Goal: Find specific page/section: Find specific page/section

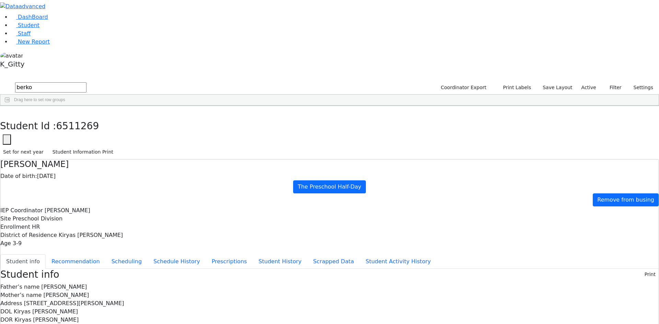
click at [305, 163] on div "6506878 Berkowitz Frimy 01/12/2013 Brick, Tzirel ML Special Class - K12 Monroe …" at bounding box center [325, 141] width 651 height 48
click at [287, 158] on div "6506878 Berkowitz Frimy 01/12/2013 Brick, Tzirel ML Special Class - K12 Monroe …" at bounding box center [325, 141] width 651 height 48
drag, startPoint x: 116, startPoint y: 27, endPoint x: 36, endPoint y: 25, distance: 79.7
click at [36, 25] on div "DashBoard Student Staff New Report K_Gitty 5" at bounding box center [329, 267] width 659 height 535
type input "r"
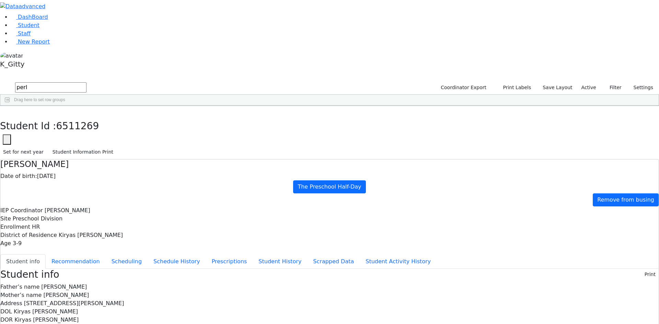
click at [0, 81] on button "submit" at bounding box center [6, 87] width 13 height 13
click at [88, 146] on div "Perl" at bounding box center [65, 151] width 43 height 10
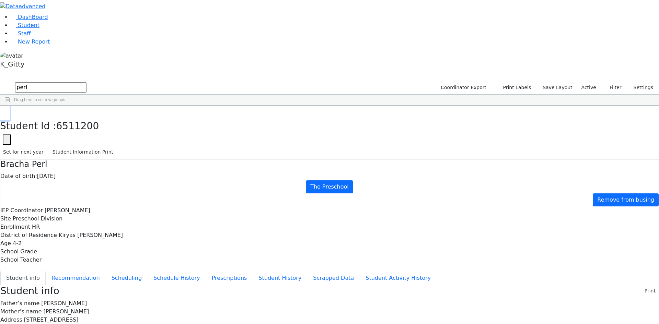
click at [10, 106] on button "button" at bounding box center [5, 113] width 10 height 14
drag, startPoint x: 114, startPoint y: 22, endPoint x: 50, endPoint y: 21, distance: 63.8
click at [50, 21] on div "DashBoard Student Staff New Report K_Gitty 9" at bounding box center [329, 279] width 659 height 559
click at [88, 263] on div "Stein" at bounding box center [65, 268] width 43 height 10
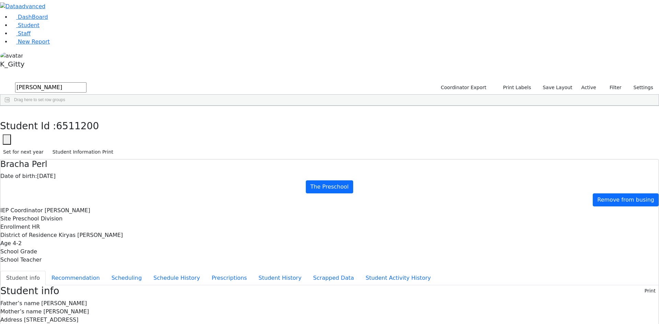
click at [88, 263] on div "Stein" at bounding box center [65, 268] width 43 height 10
click at [7, 111] on icon "button" at bounding box center [5, 113] width 4 height 4
drag, startPoint x: 130, startPoint y: 25, endPoint x: 124, endPoint y: 34, distance: 10.9
click at [86, 82] on input "stein" at bounding box center [50, 87] width 71 height 10
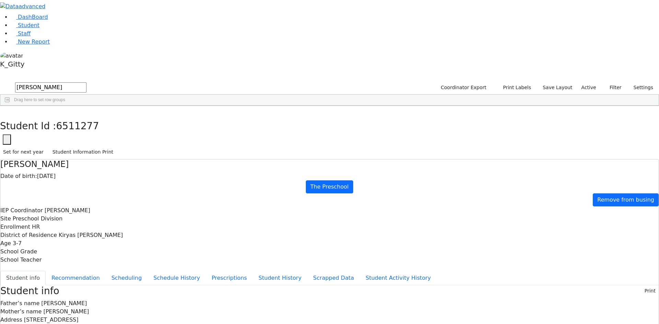
drag, startPoint x: 113, startPoint y: 26, endPoint x: 34, endPoint y: 22, distance: 79.1
click at [34, 22] on div "DashBoard Student Staff New Report K_Gitty A" at bounding box center [329, 293] width 659 height 587
type input "[PERSON_NAME]"
click at [0, 81] on button "submit" at bounding box center [6, 87] width 13 height 13
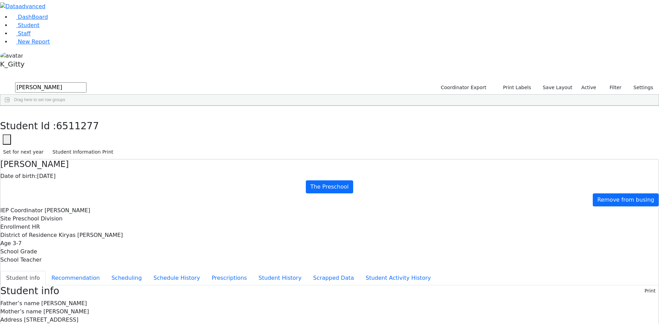
click at [88, 175] on div "[PERSON_NAME]" at bounding box center [65, 180] width 43 height 10
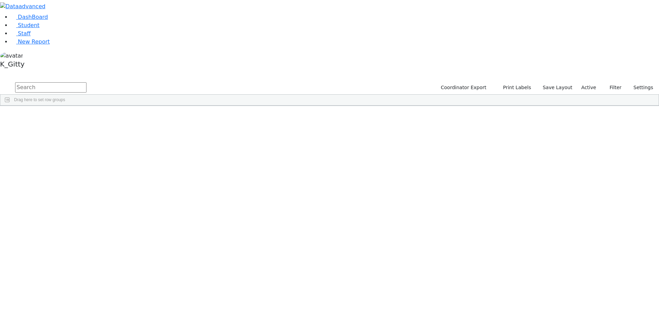
click at [86, 82] on input "text" at bounding box center [50, 87] width 71 height 10
click at [88, 136] on div "[PERSON_NAME]" at bounding box center [65, 141] width 43 height 10
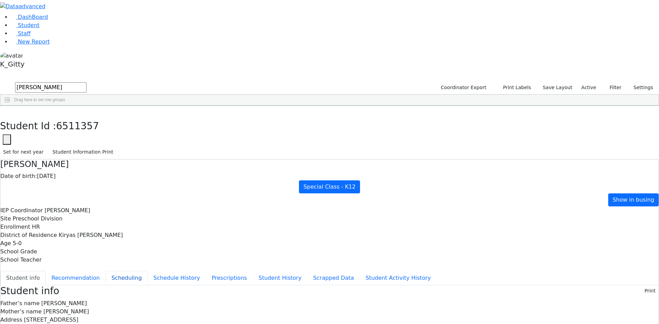
drag, startPoint x: 174, startPoint y: 108, endPoint x: 184, endPoint y: 111, distance: 10.2
click at [148, 271] on button "Scheduling" at bounding box center [127, 278] width 42 height 14
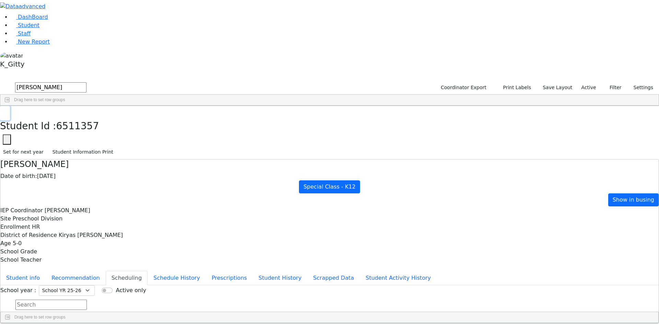
click at [7, 111] on icon "button" at bounding box center [5, 113] width 4 height 4
drag, startPoint x: 125, startPoint y: 30, endPoint x: 15, endPoint y: 21, distance: 110.5
click at [27, 22] on div "DashBoard Student Staff New Report K_Gitty 3" at bounding box center [329, 184] width 659 height 368
click at [86, 146] on div "Perl" at bounding box center [64, 151] width 44 height 10
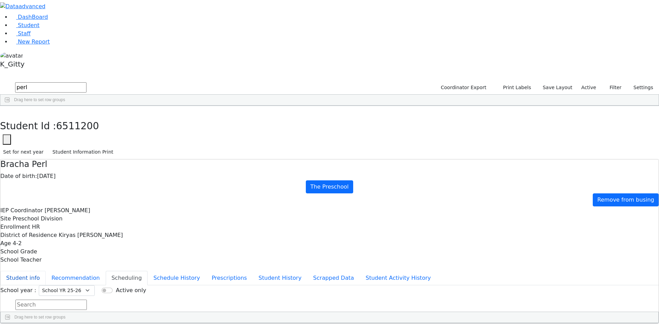
click at [46, 271] on button "Student info" at bounding box center [22, 278] width 45 height 14
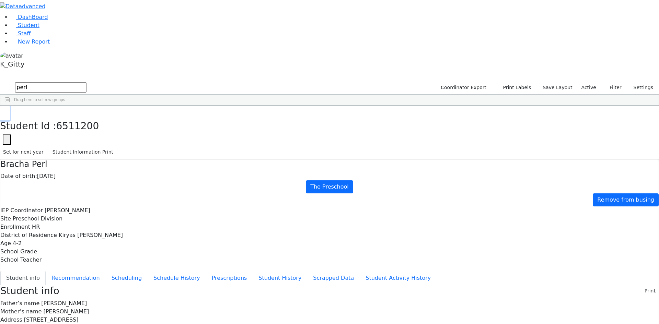
click at [3, 111] on use "button" at bounding box center [3, 111] width 0 height 0
drag, startPoint x: 82, startPoint y: 31, endPoint x: 50, endPoint y: 26, distance: 32.2
click at [50, 27] on div "DashBoard Student Staff New Report K_Gitty 9" at bounding box center [329, 279] width 659 height 559
type input "[PERSON_NAME]"
click at [0, 81] on button "submit" at bounding box center [6, 87] width 13 height 13
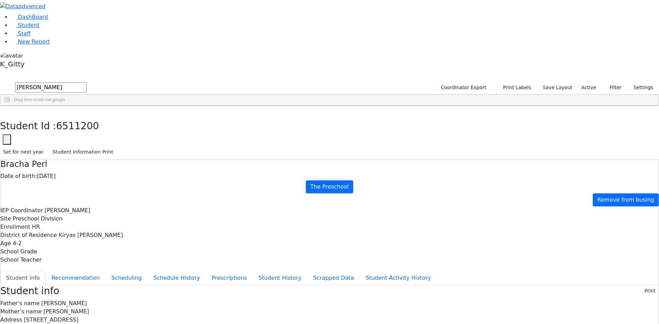
click at [129, 117] on div "[PERSON_NAME]" at bounding box center [108, 122] width 44 height 10
click at [10, 106] on button "button" at bounding box center [5, 113] width 10 height 14
click at [129, 117] on div "[PERSON_NAME]" at bounding box center [108, 122] width 44 height 10
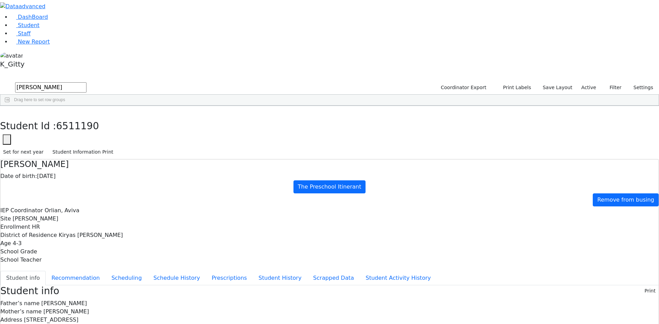
scroll to position [1, 0]
